Goal: Navigation & Orientation: Find specific page/section

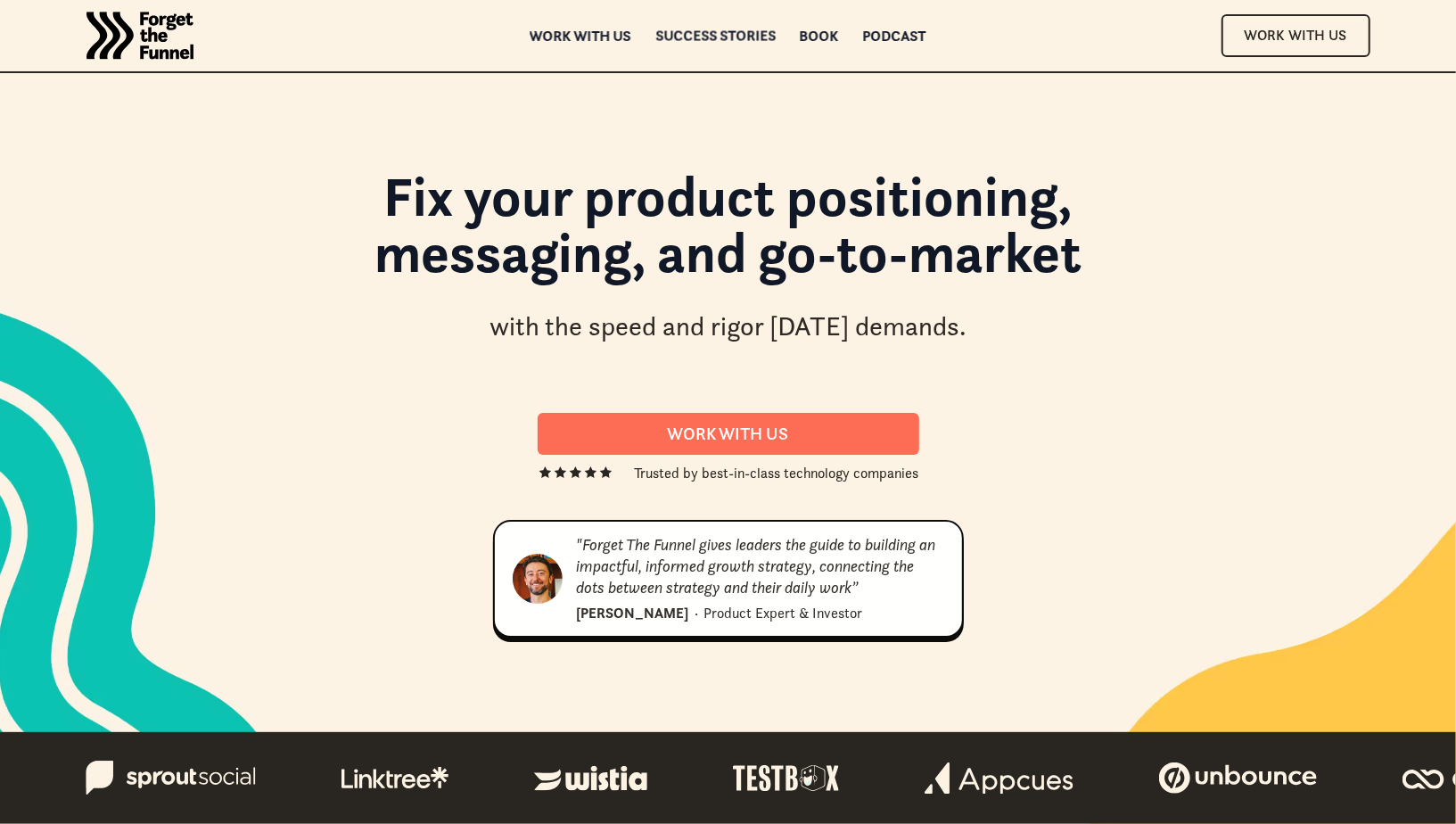
click at [824, 26] on div "ABOUT ABOUT Work with us Work with us Success Stories Success Stories Book Book…" at bounding box center [728, 35] width 1444 height 71
click at [823, 38] on div "Book" at bounding box center [819, 44] width 39 height 12
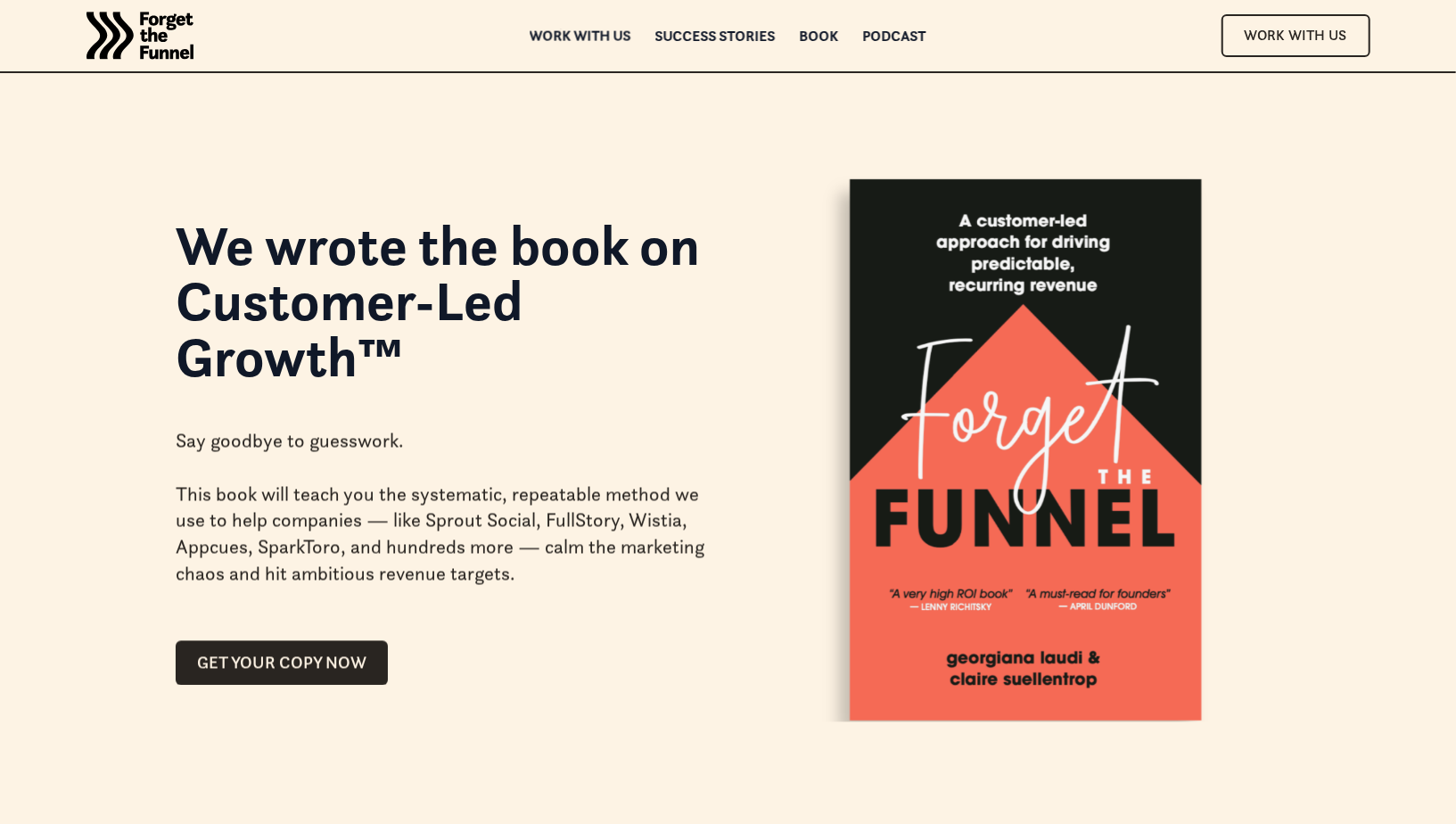
click at [596, 34] on div "Work with us" at bounding box center [580, 35] width 102 height 12
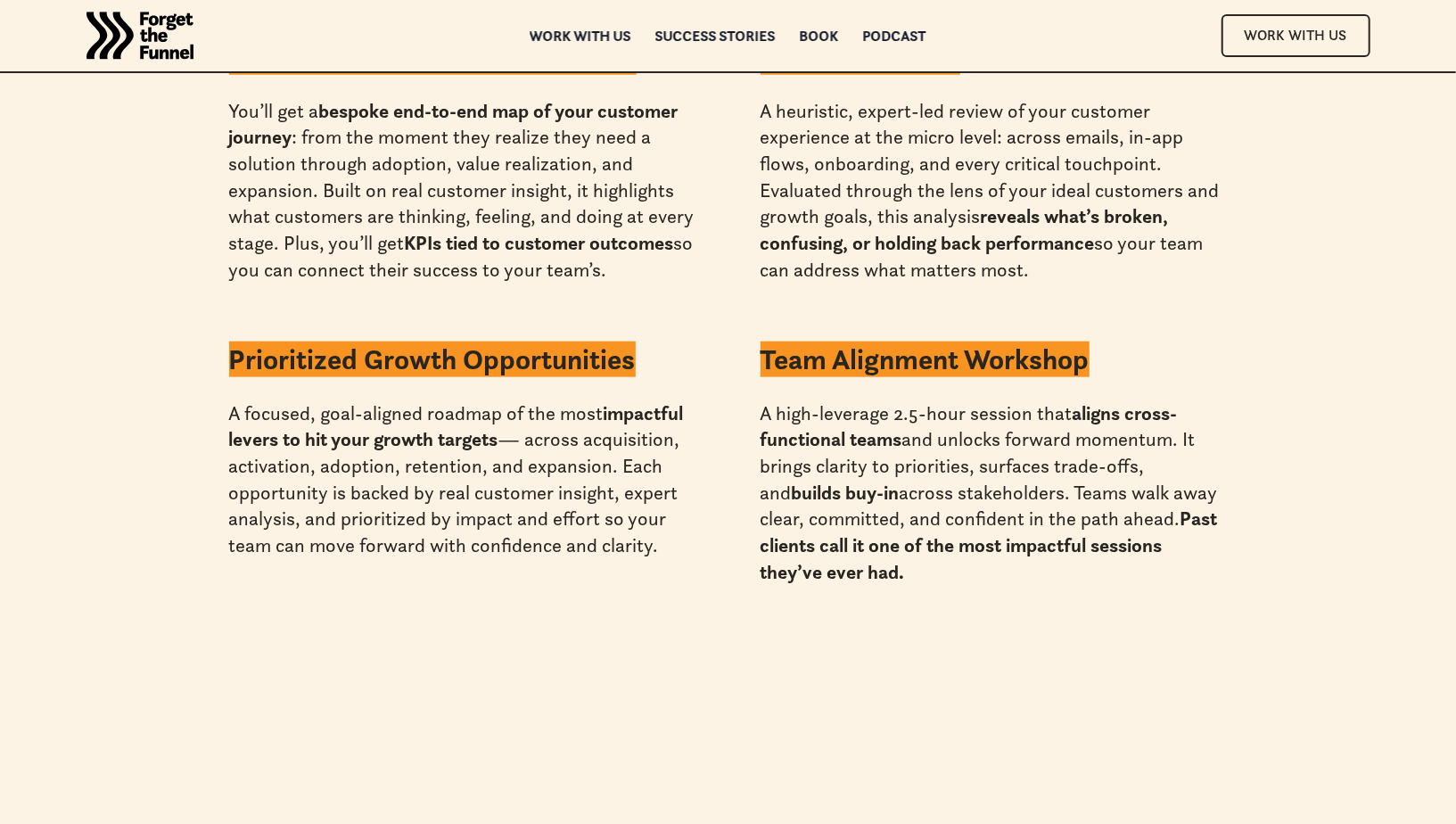
scroll to position [9198, 0]
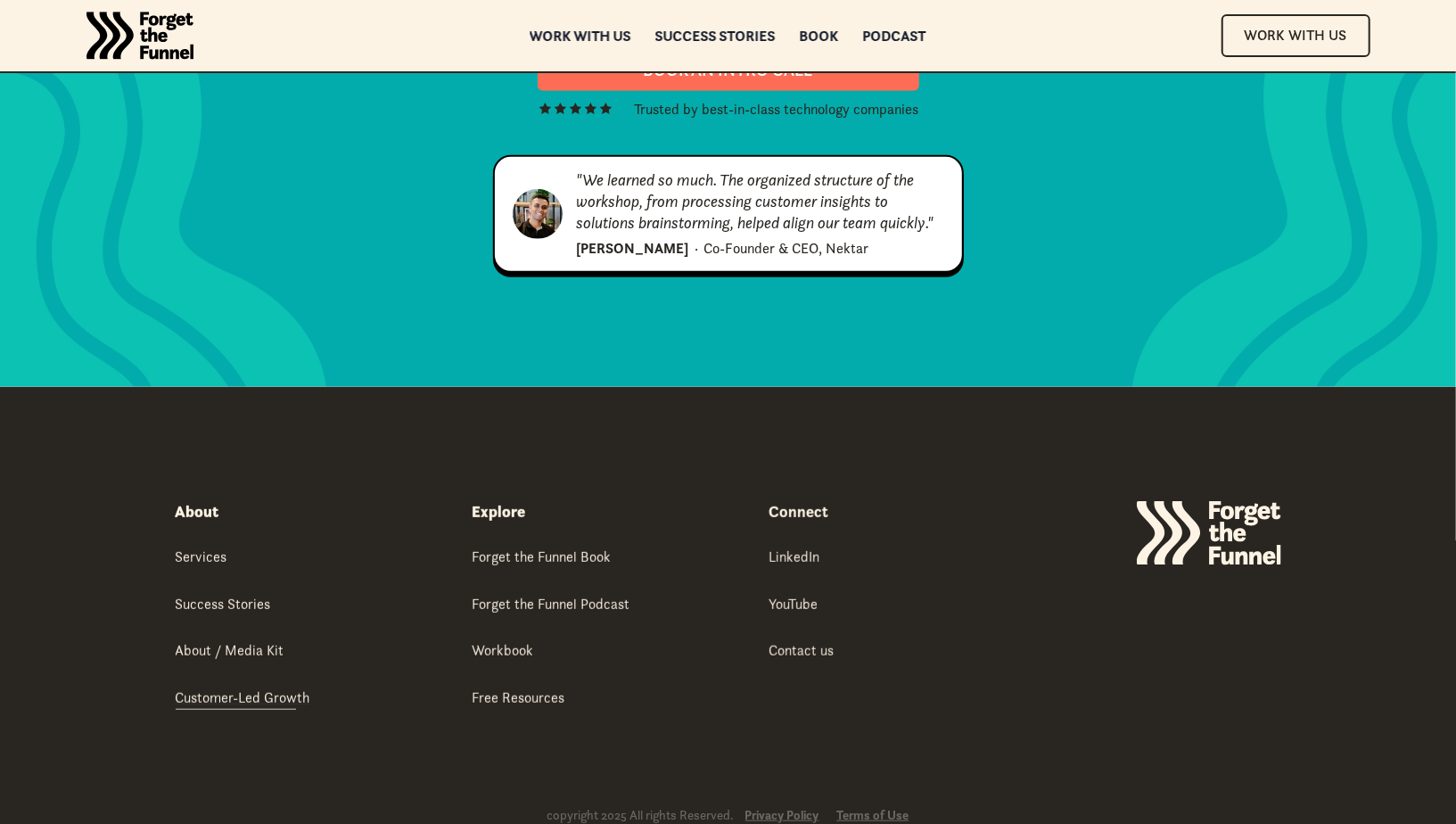
click at [243, 687] on div "Customer-Led Growth" at bounding box center [243, 696] width 134 height 19
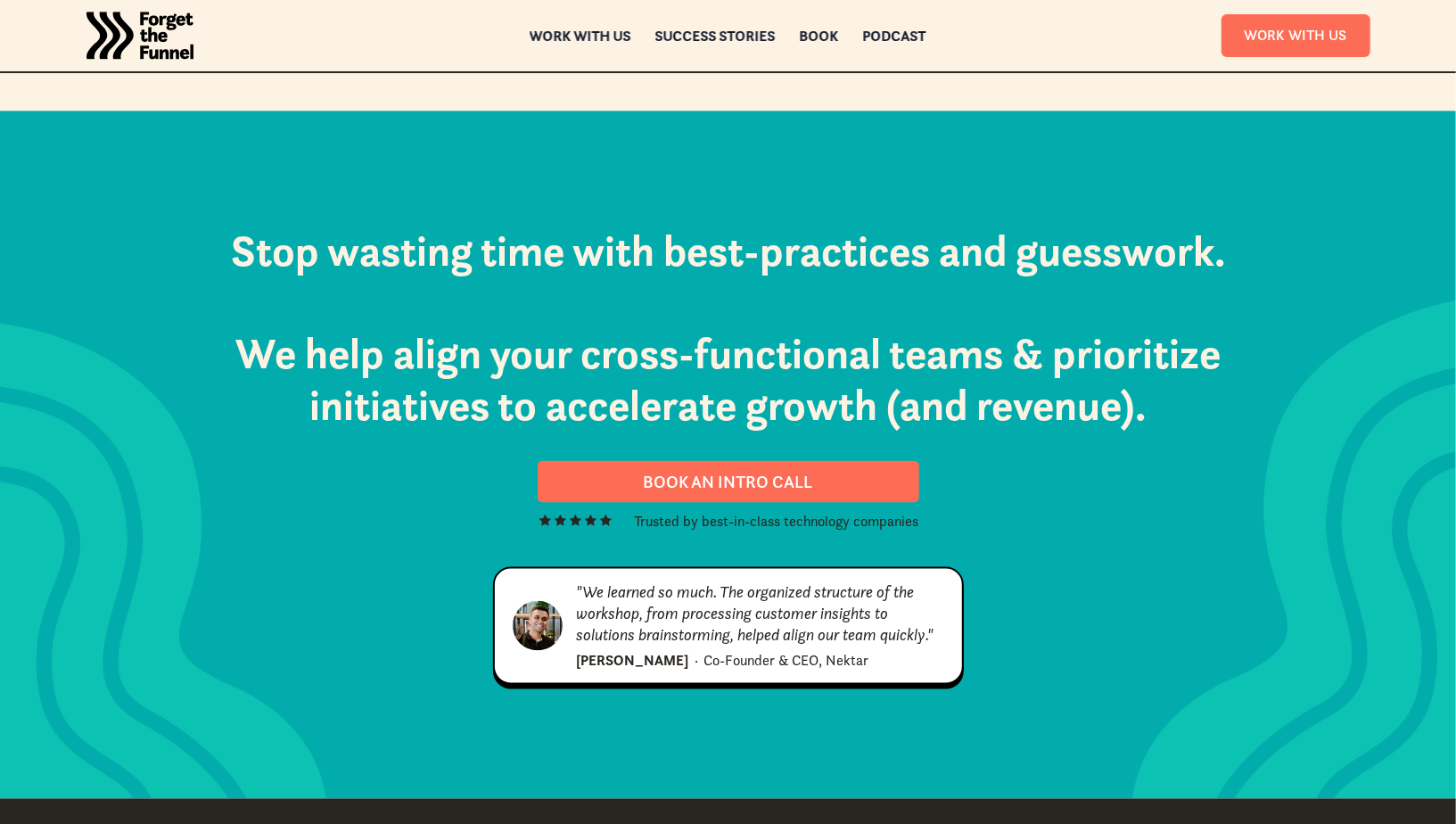
scroll to position [6328, 0]
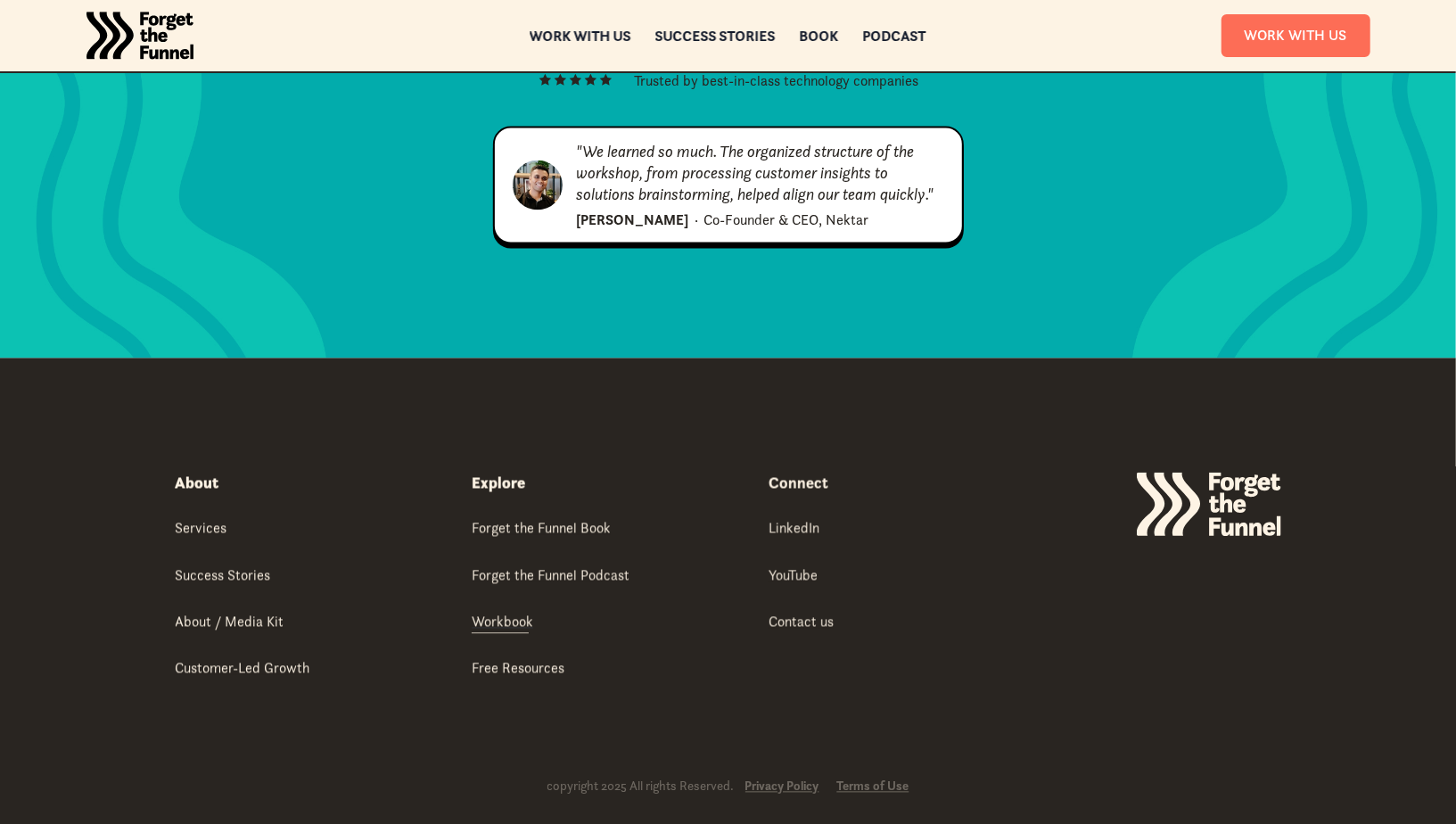
click at [515, 611] on div "Workbook" at bounding box center [503, 621] width 61 height 19
